Goal: Find contact information: Find contact information

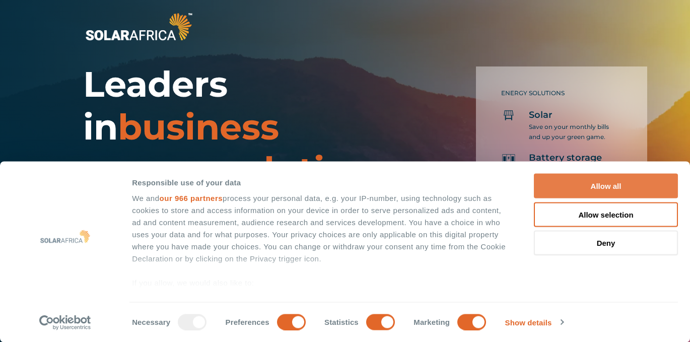
click at [589, 193] on button "Allow all" at bounding box center [606, 186] width 144 height 25
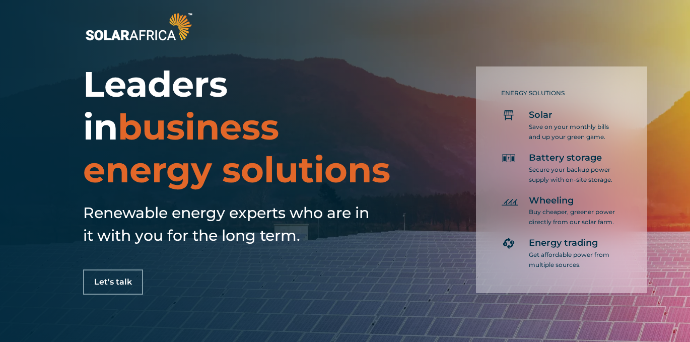
click at [120, 28] on img at bounding box center [138, 26] width 111 height 33
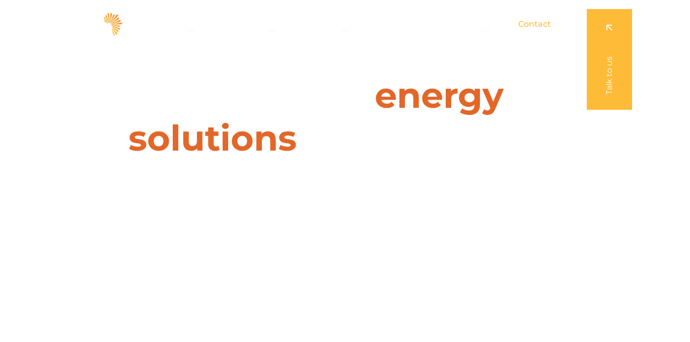
click at [538, 23] on span "Contact" at bounding box center [534, 24] width 33 height 12
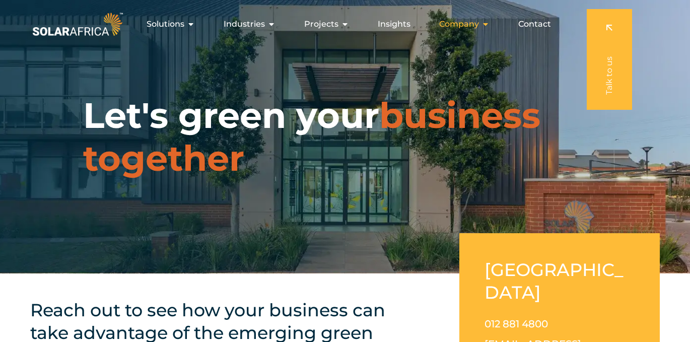
click at [486, 23] on icon "Menu" at bounding box center [485, 24] width 8 height 8
